Goal: Information Seeking & Learning: Learn about a topic

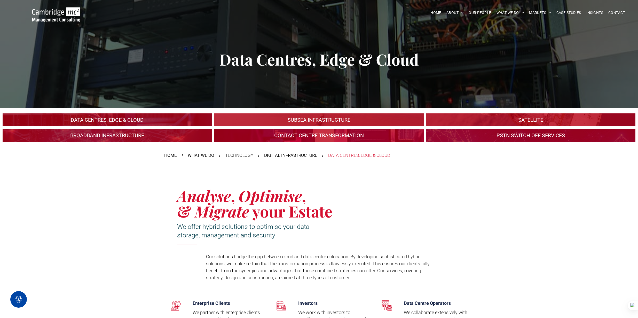
click at [50, 15] on img at bounding box center [56, 14] width 48 height 15
click at [51, 15] on img at bounding box center [56, 14] width 48 height 15
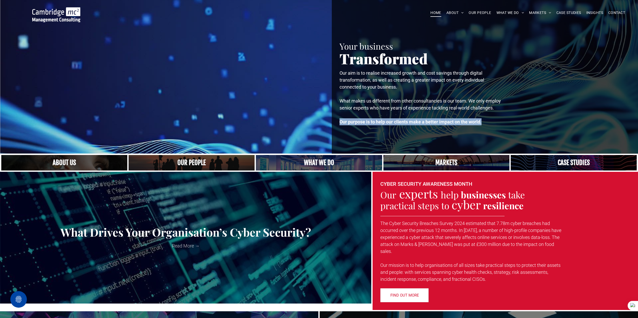
drag, startPoint x: 341, startPoint y: 121, endPoint x: 485, endPoint y: 124, distance: 144.7
click at [485, 124] on p "Our purpose is to help our clients make a better impact on the world." at bounding box center [422, 121] width 165 height 7
copy strong "Our purpose is to help our clients make a better impact on the world."
